Goal: Find specific page/section: Find specific page/section

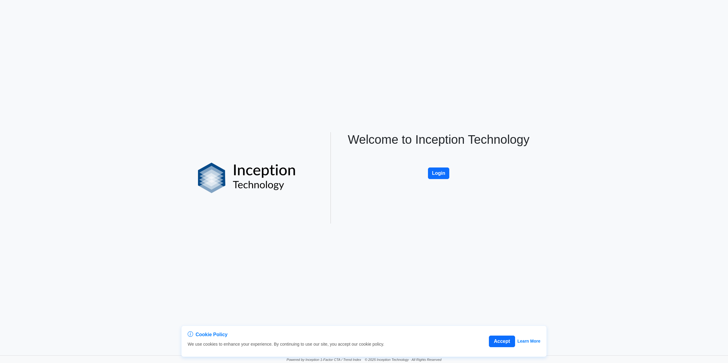
click at [449, 172] on div "Welcome to Inception Technology Login" at bounding box center [438, 177] width 201 height 91
drag, startPoint x: 445, startPoint y: 174, endPoint x: 441, endPoint y: 176, distance: 4.0
click at [444, 175] on button "Login" at bounding box center [438, 174] width 21 height 12
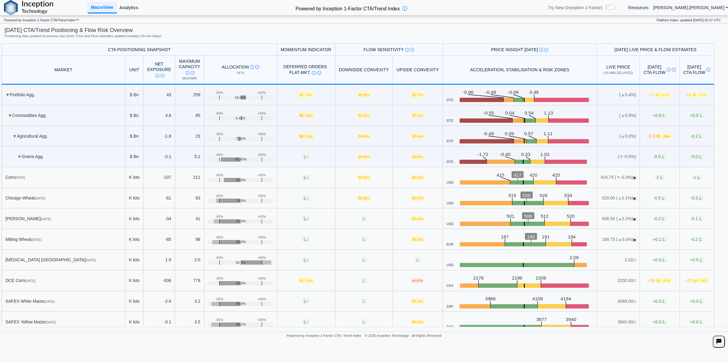
click at [125, 5] on link "Analytics" at bounding box center [129, 7] width 24 height 10
